Goal: Task Accomplishment & Management: Complete application form

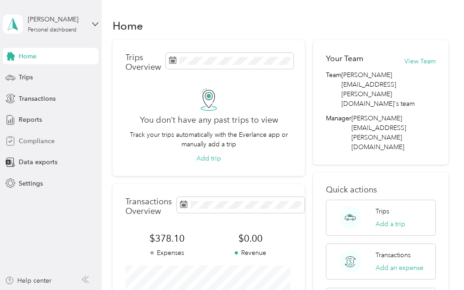
click at [42, 140] on span "Compliance" at bounding box center [37, 141] width 36 height 10
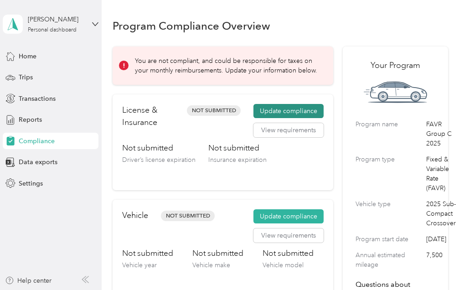
click at [287, 111] on button "Update compliance" at bounding box center [288, 111] width 70 height 15
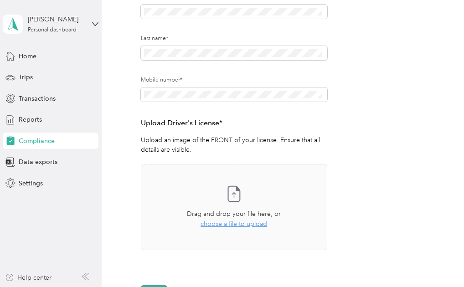
scroll to position [156, 0]
click at [235, 222] on span "choose a file to upload" at bounding box center [233, 223] width 66 height 8
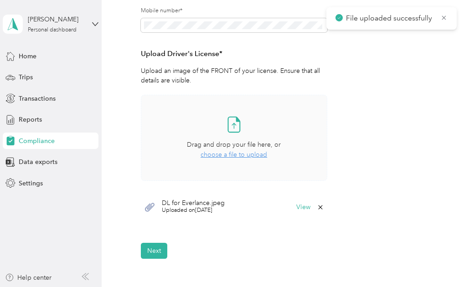
scroll to position [225, 0]
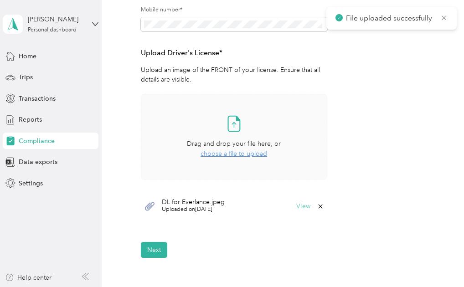
click at [300, 206] on button "View" at bounding box center [303, 206] width 14 height 6
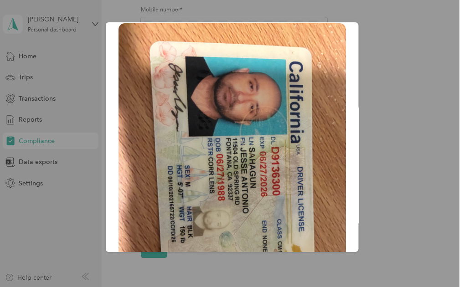
scroll to position [0, 0]
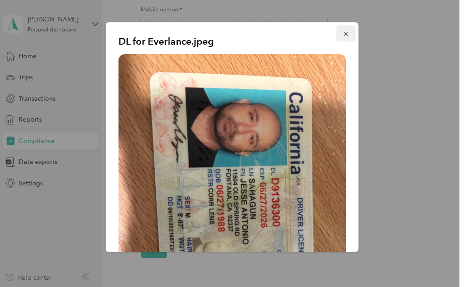
click at [342, 32] on icon "button" at bounding box center [345, 34] width 6 height 6
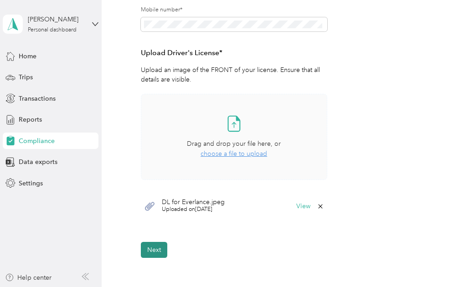
click at [158, 250] on button "Next" at bounding box center [154, 250] width 26 height 16
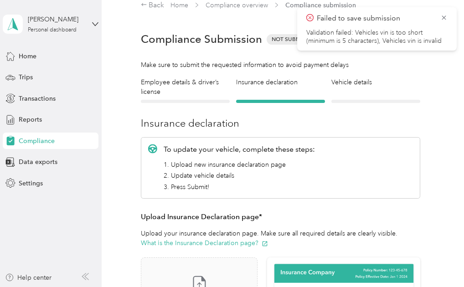
scroll to position [11, 0]
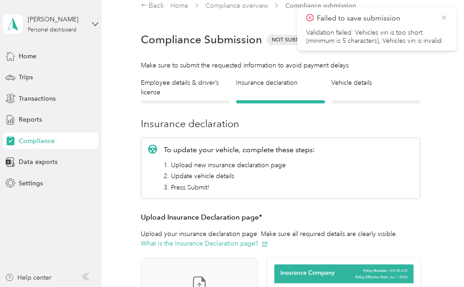
click at [443, 17] on icon at bounding box center [443, 18] width 7 height 8
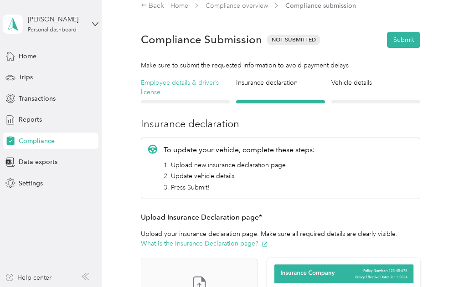
click at [202, 88] on h4 "Employee details & driver’s license" at bounding box center [185, 87] width 89 height 19
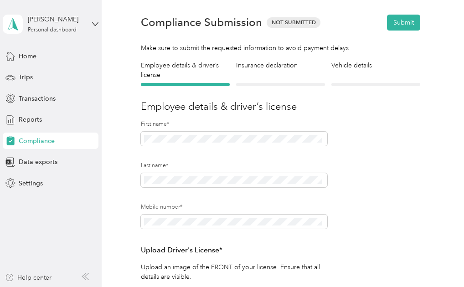
scroll to position [17, 0]
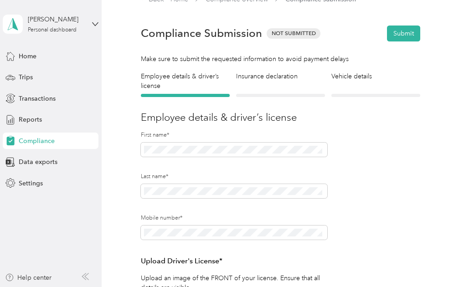
click at [262, 86] on div "Insurance declaration Insurance" at bounding box center [280, 83] width 89 height 25
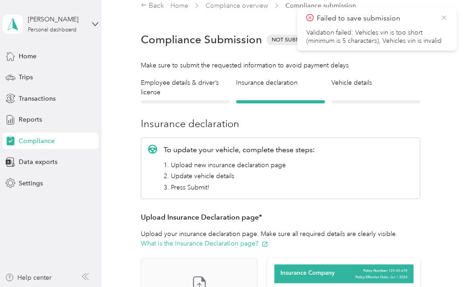
click at [440, 15] on icon at bounding box center [443, 18] width 7 height 8
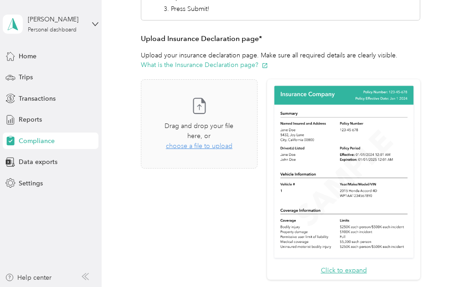
scroll to position [189, 0]
click at [182, 148] on span "choose a file to upload" at bounding box center [199, 146] width 66 height 8
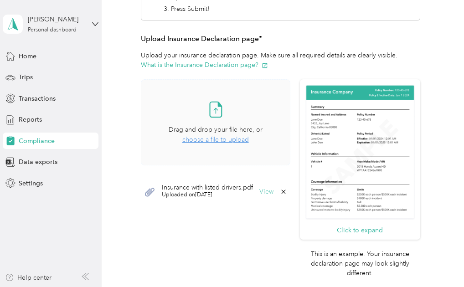
click at [264, 189] on button "View" at bounding box center [266, 192] width 14 height 6
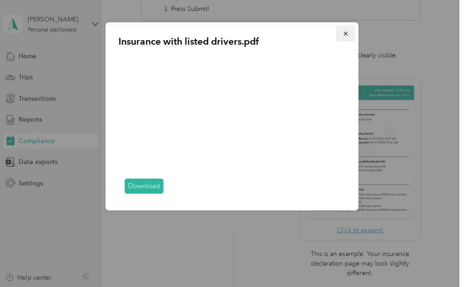
click at [351, 36] on button "button" at bounding box center [345, 33] width 19 height 16
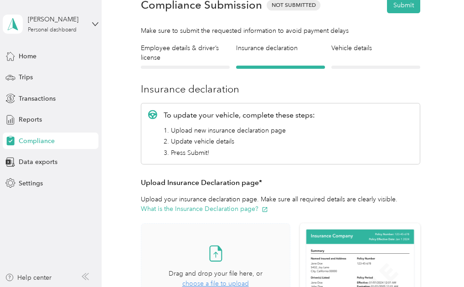
scroll to position [43, 0]
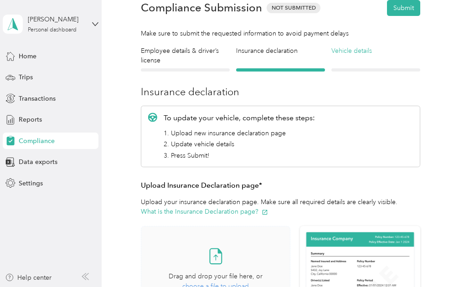
click at [357, 51] on h4 "Vehicle details" at bounding box center [375, 51] width 89 height 10
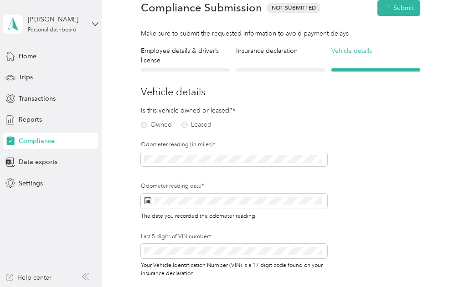
scroll to position [11, 0]
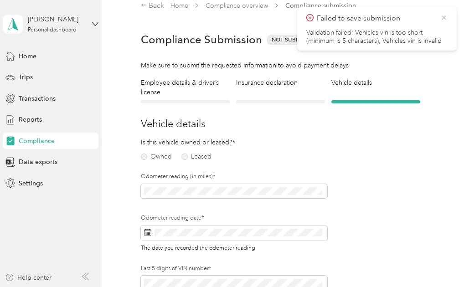
click at [444, 19] on icon at bounding box center [443, 18] width 7 height 8
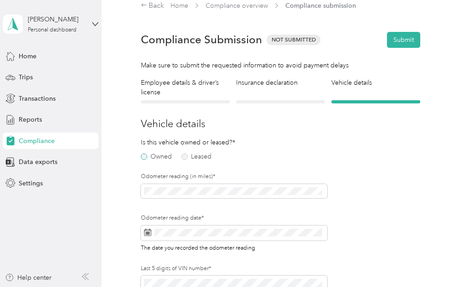
click at [145, 156] on label "Owned" at bounding box center [156, 156] width 31 height 6
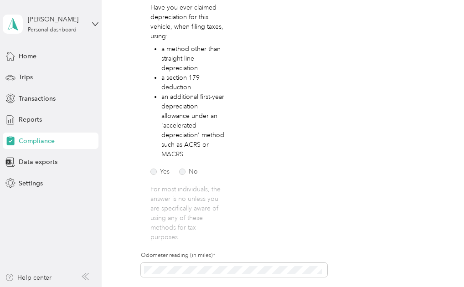
scroll to position [178, 0]
click at [186, 173] on label "No" at bounding box center [188, 171] width 19 height 6
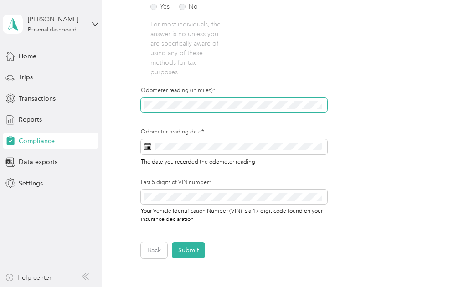
scroll to position [372, 0]
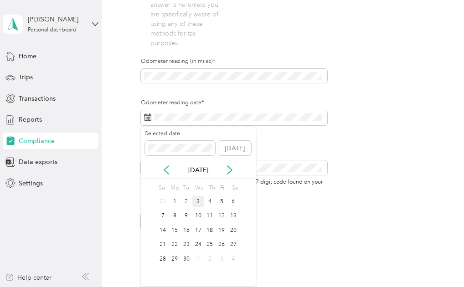
click at [198, 200] on div "3" at bounding box center [198, 201] width 12 height 11
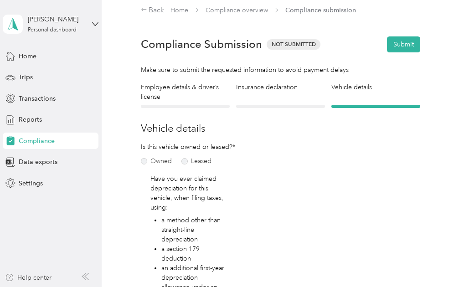
scroll to position [0, 0]
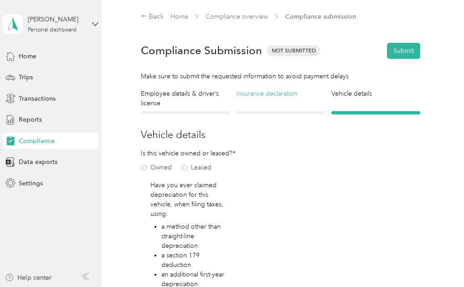
click at [279, 94] on h4 "Insurance declaration" at bounding box center [280, 94] width 89 height 10
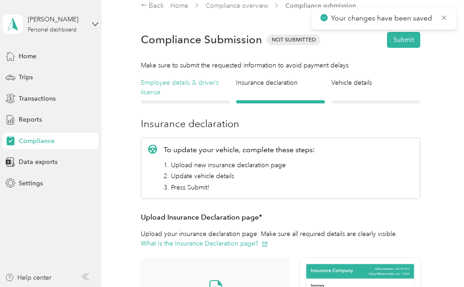
click at [193, 94] on h4 "Employee details & driver’s license" at bounding box center [185, 87] width 89 height 19
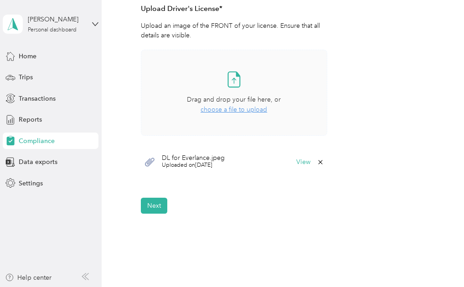
scroll to position [270, 0]
click at [161, 204] on button "Next" at bounding box center [154, 205] width 26 height 16
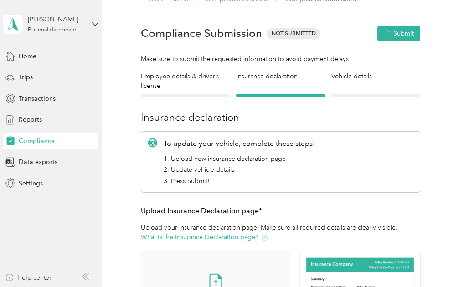
scroll to position [11, 0]
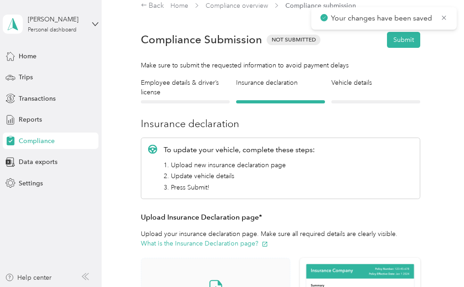
click at [347, 95] on div "Vehicle details Vehicle" at bounding box center [375, 90] width 89 height 25
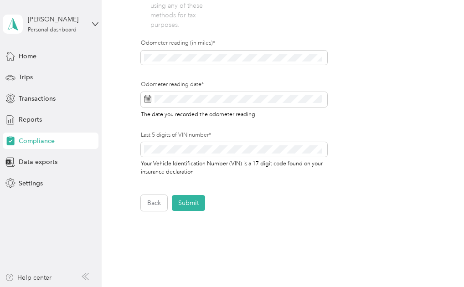
scroll to position [390, 0]
click at [189, 198] on button "Submit" at bounding box center [188, 203] width 33 height 16
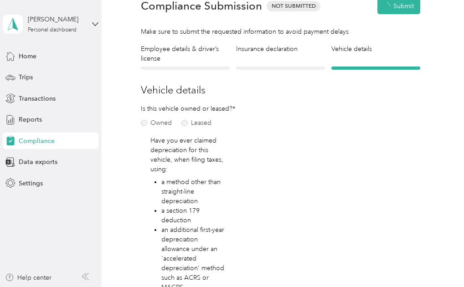
scroll to position [11, 0]
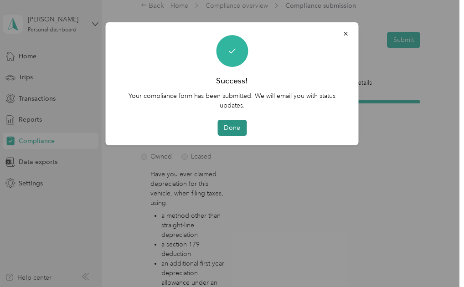
click at [234, 129] on button "Done" at bounding box center [231, 128] width 29 height 16
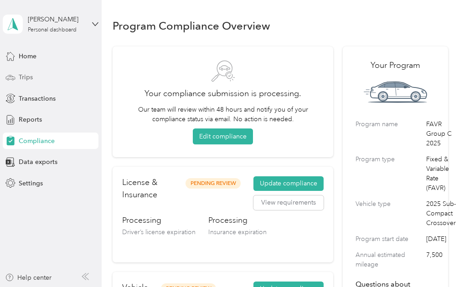
click at [33, 80] on div "Trips" at bounding box center [51, 77] width 96 height 16
